Goal: Use online tool/utility: Use online tool/utility

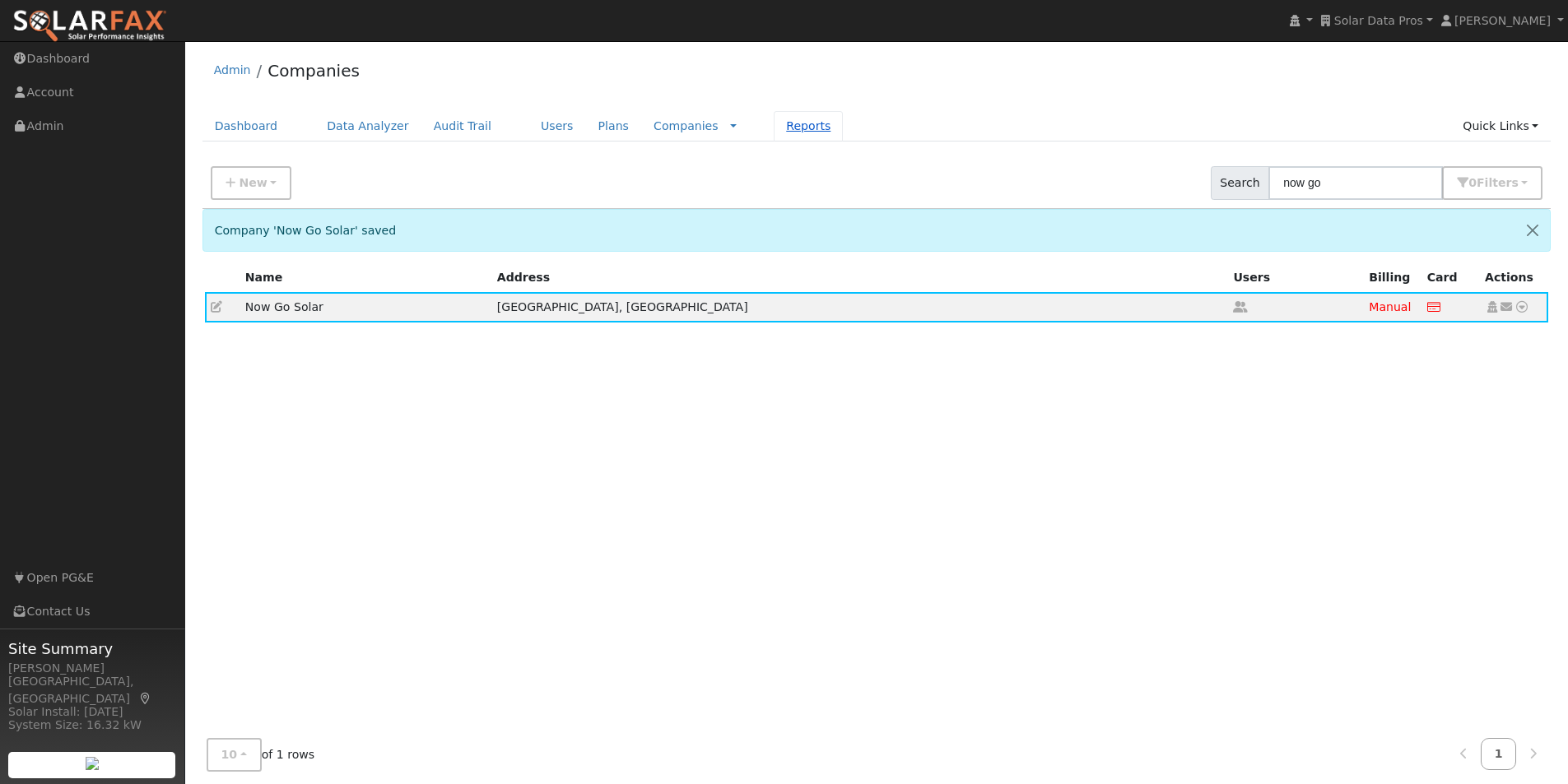
click at [774, 127] on link "Reports" at bounding box center [808, 126] width 69 height 30
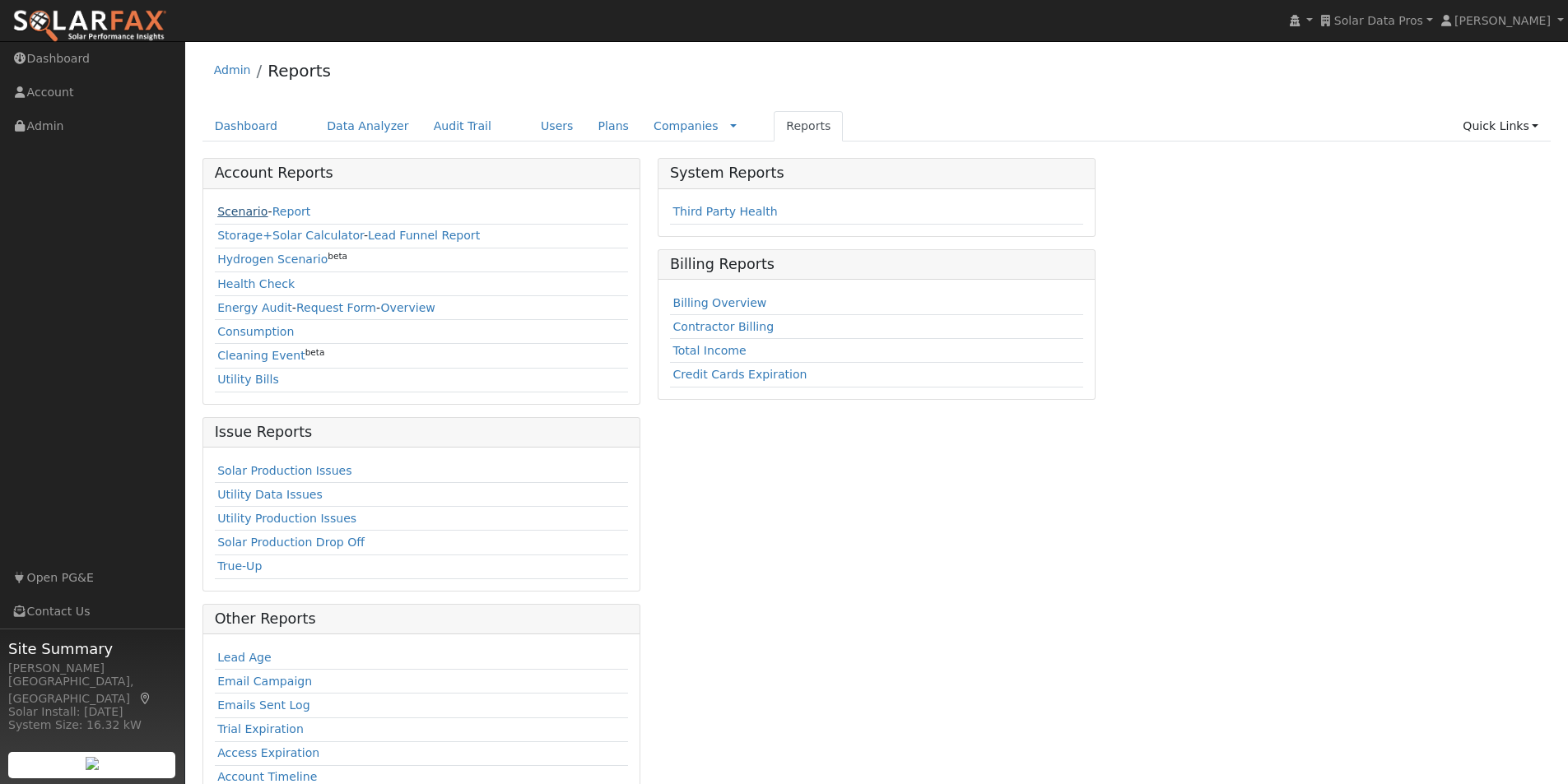
click at [232, 209] on link "Scenario" at bounding box center [243, 212] width 50 height 13
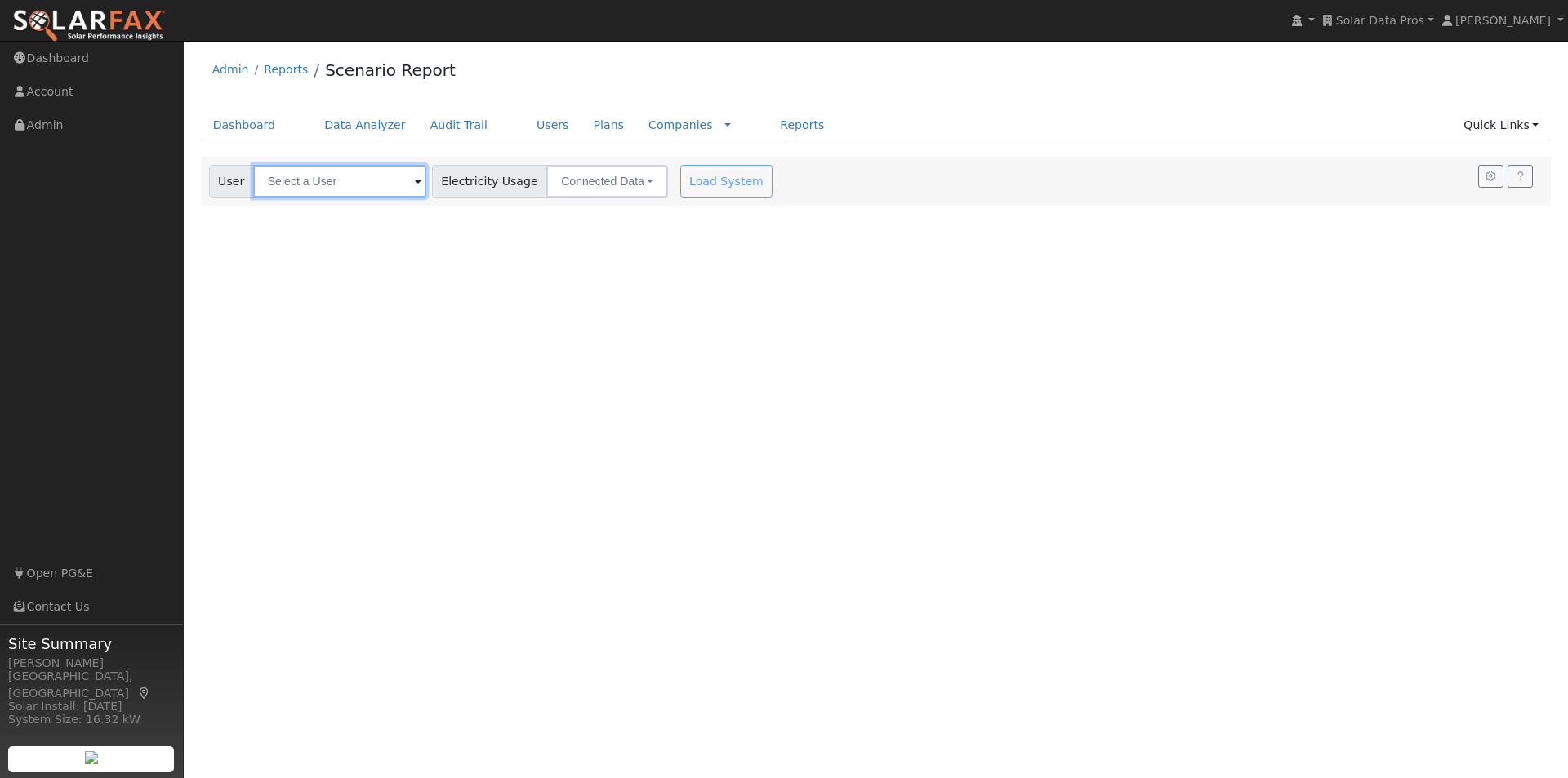
click at [355, 191] on input "text" at bounding box center [340, 181] width 173 height 32
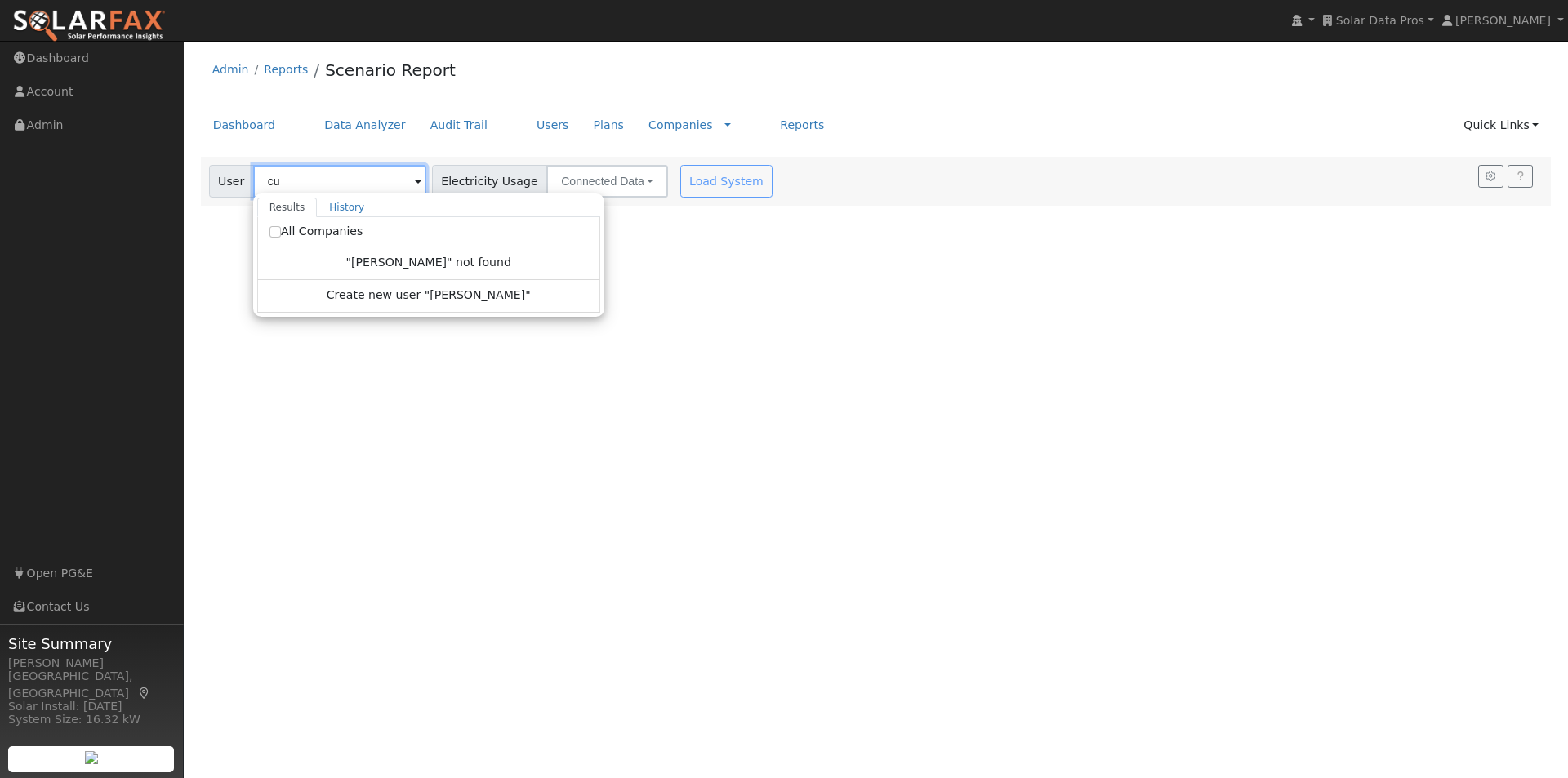
type input "c"
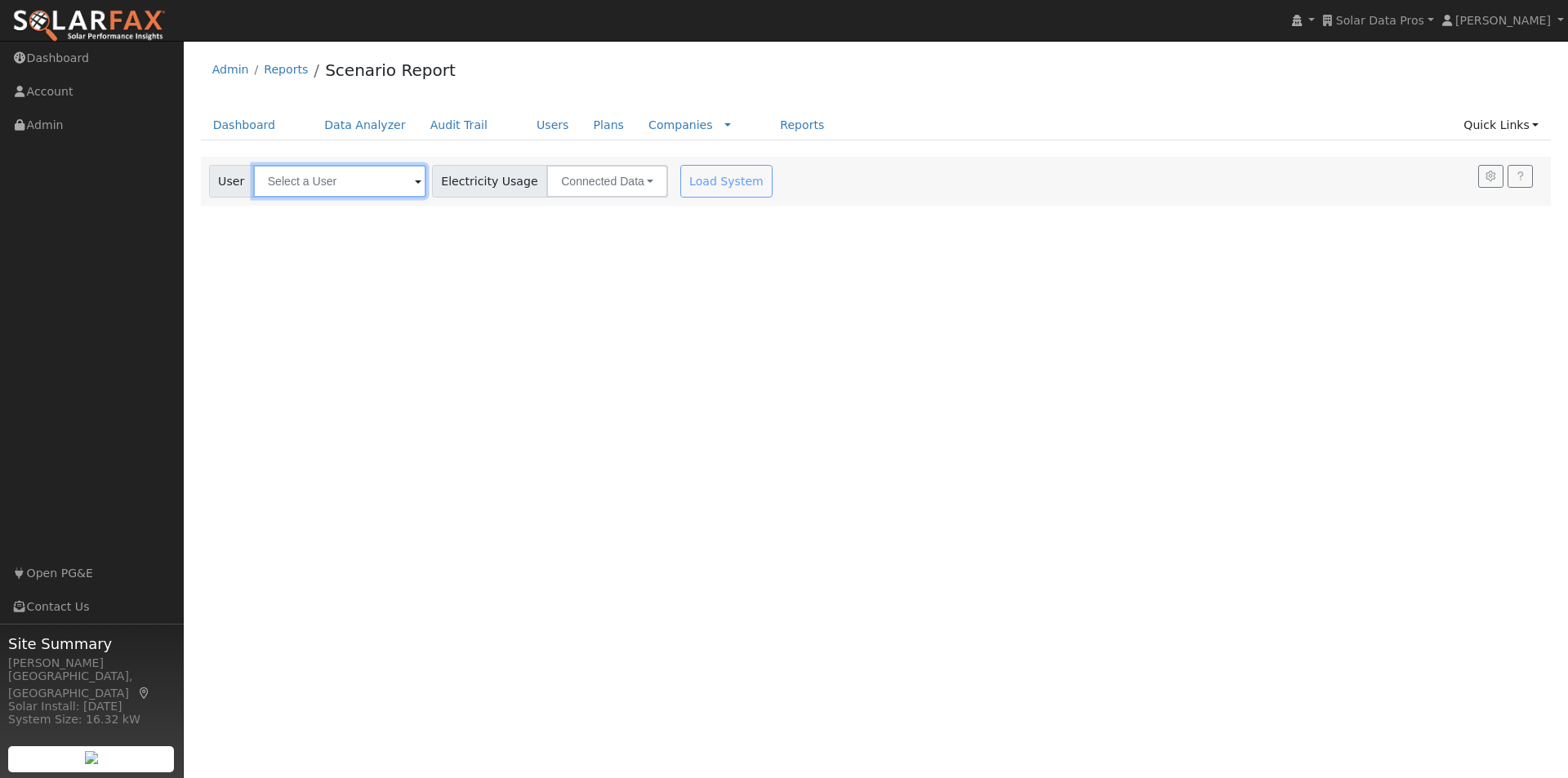
click at [347, 185] on input "text" at bounding box center [340, 181] width 173 height 32
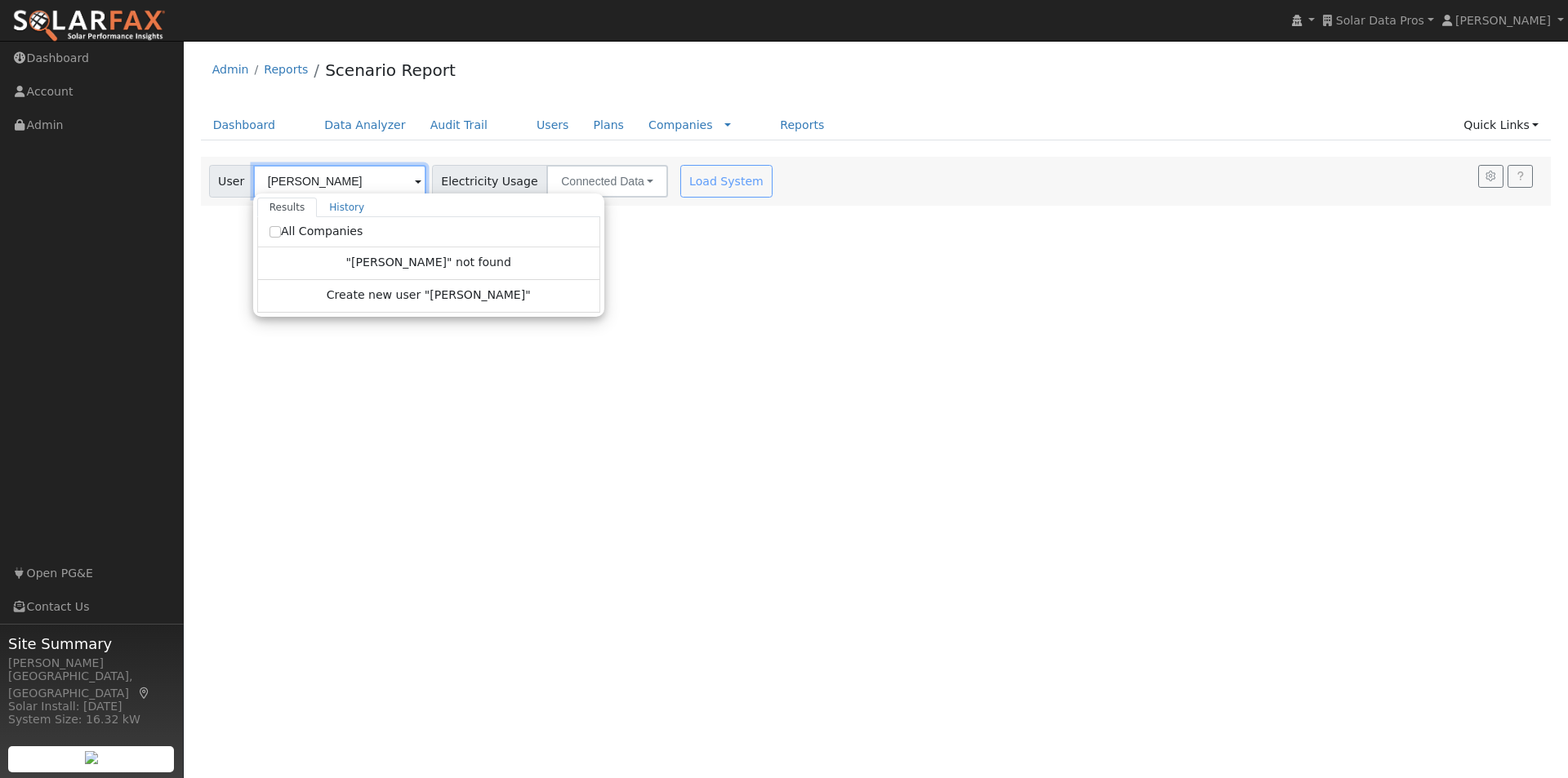
type input "curtis mitchell"
click at [272, 227] on input "All Companies" at bounding box center [276, 232] width 12 height 12
checkbox input "true"
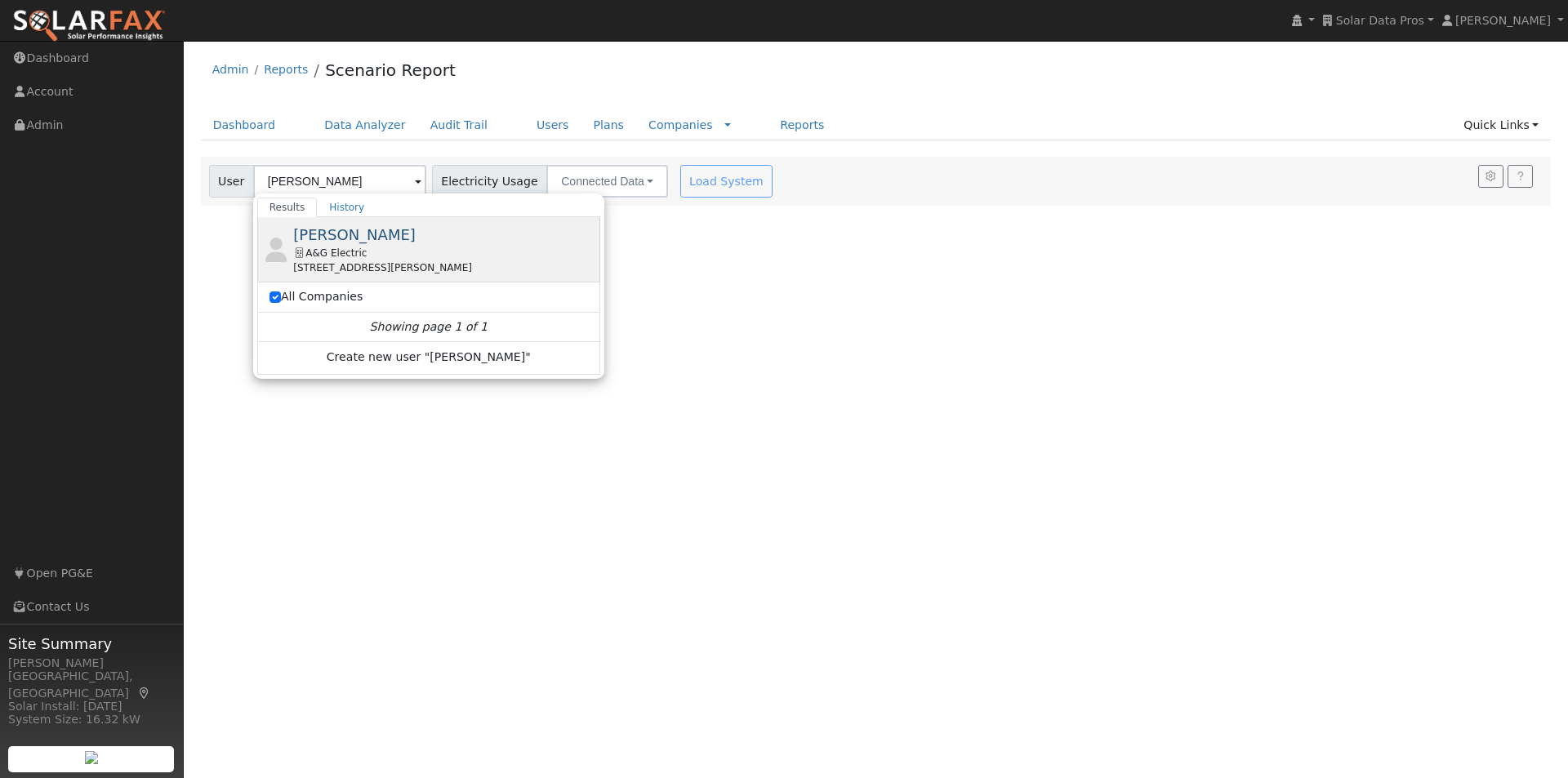
click at [323, 228] on span "Curtis Mitchell" at bounding box center [355, 234] width 123 height 17
type input "Curtis Mitchell"
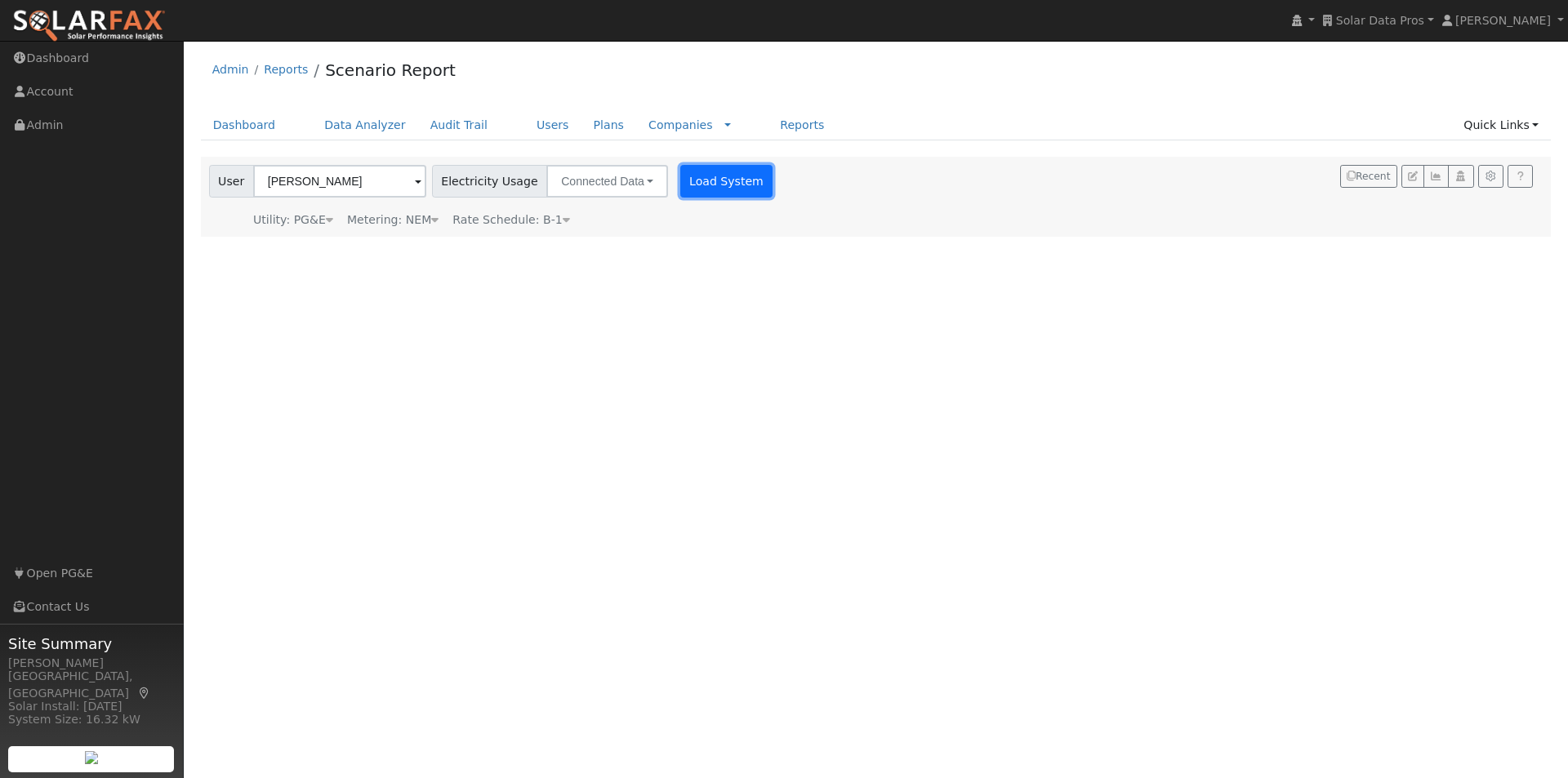
click at [715, 176] on button "Load System" at bounding box center [727, 181] width 93 height 32
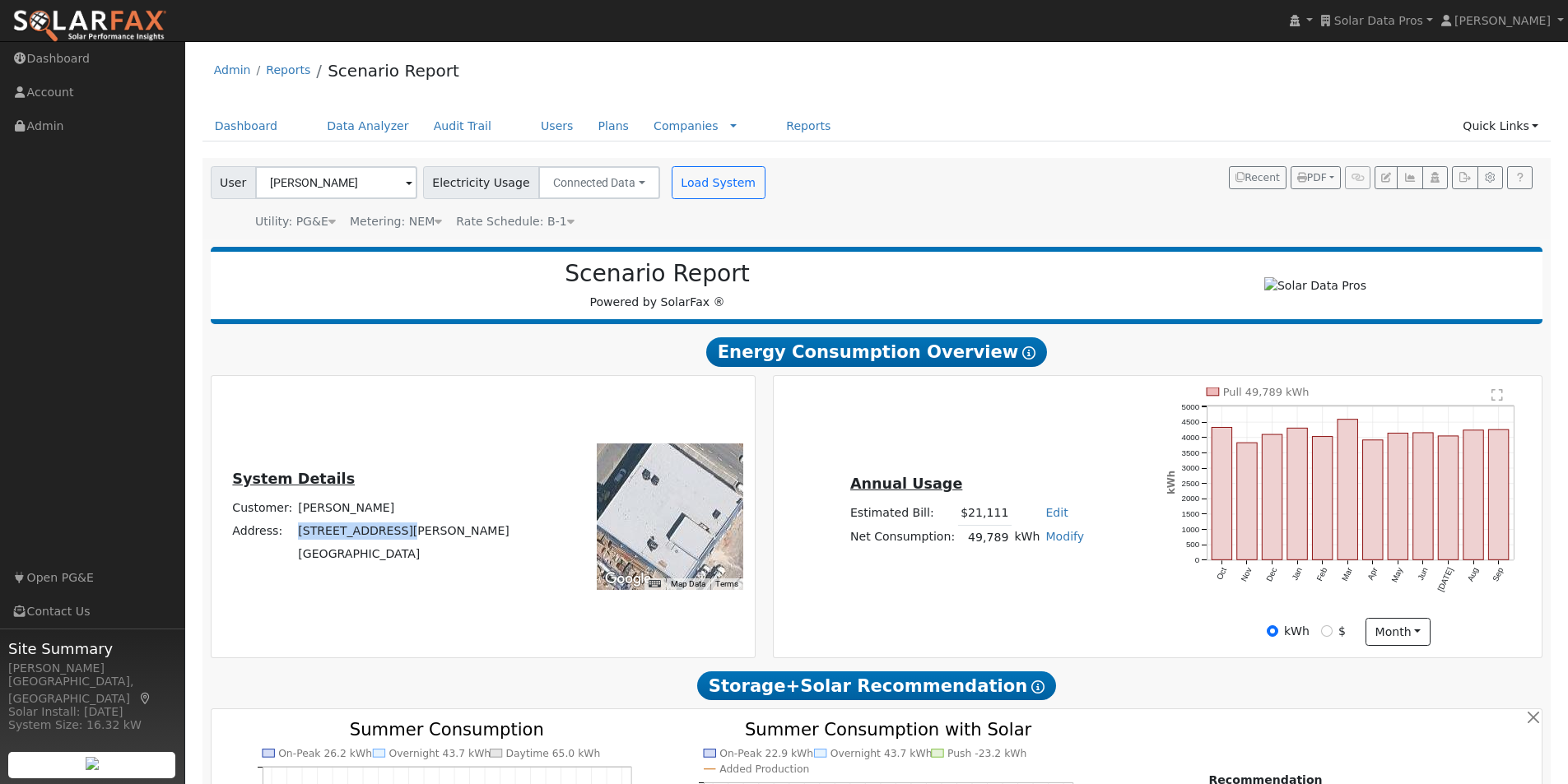
drag, startPoint x: 329, startPoint y: 541, endPoint x: 476, endPoint y: 541, distance: 147.0
click at [457, 542] on tr "Address: 1395 Evans Avenue" at bounding box center [371, 530] width 283 height 23
copy tr "1395 Evans Avenue"
